Goal: Information Seeking & Learning: Check status

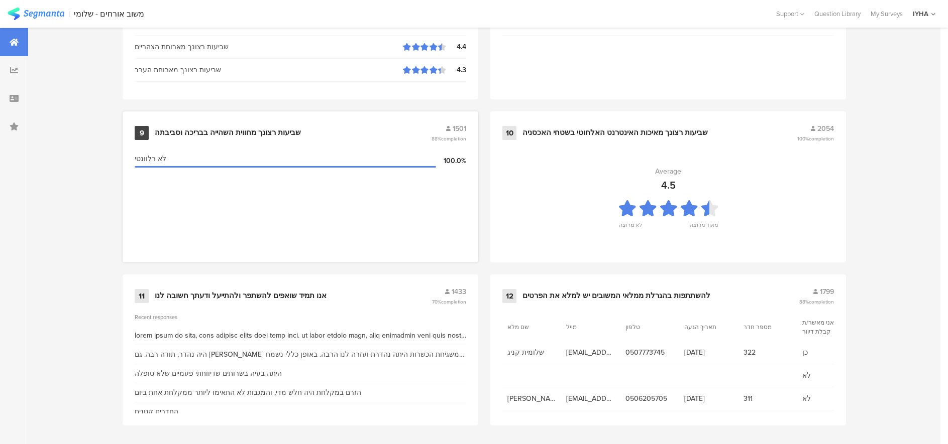
scroll to position [1028, 0]
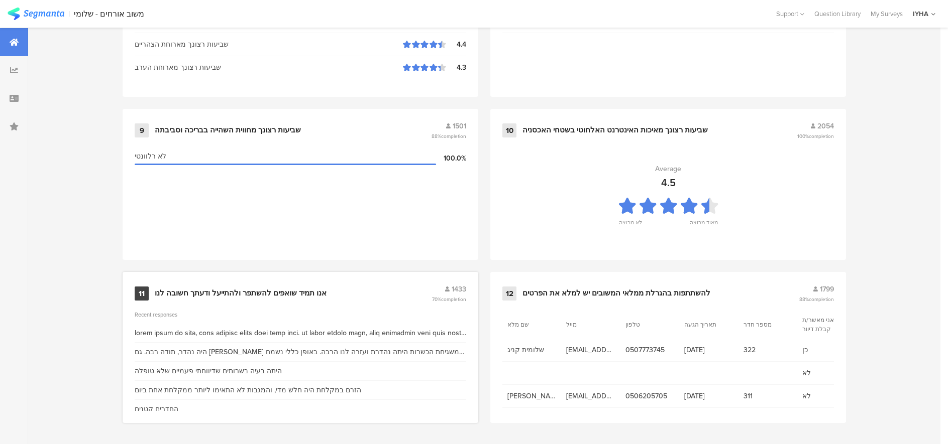
click at [268, 291] on div "אנו תמיד שואפים להשתפר ולהתייעל ודעתך חשובה לנו" at bounding box center [241, 294] width 172 height 10
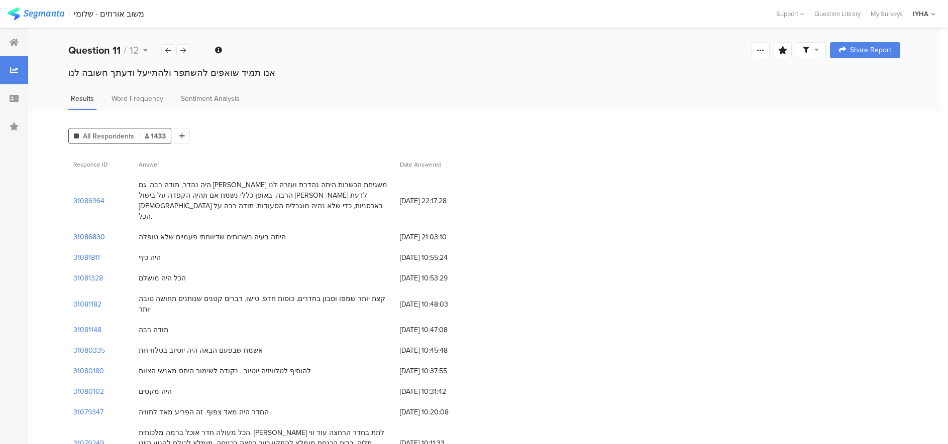
click at [92, 232] on section "31086830" at bounding box center [89, 237] width 32 height 11
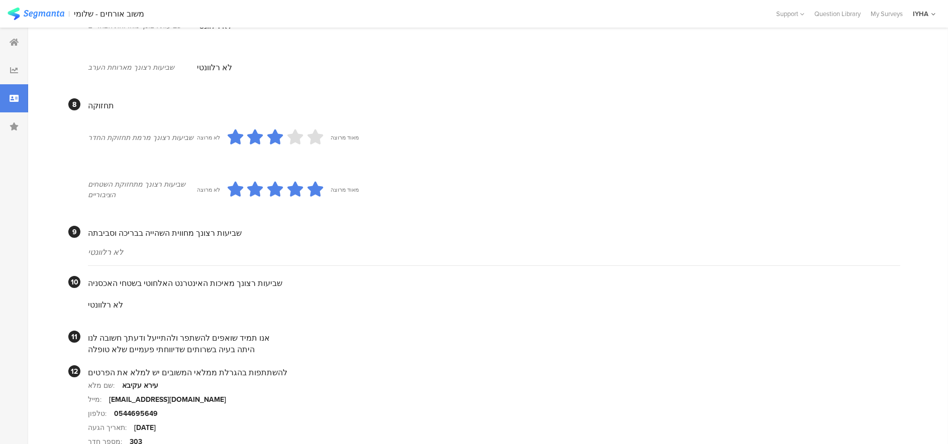
scroll to position [850, 0]
